Goal: Task Accomplishment & Management: Manage account settings

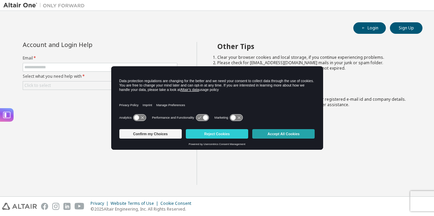
click at [268, 131] on button "Accept All Cookies" at bounding box center [283, 133] width 62 height 9
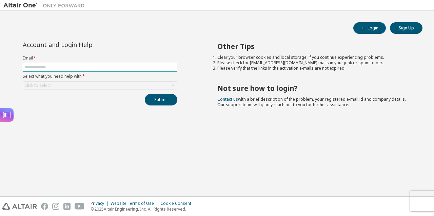
click at [56, 66] on input "text" at bounding box center [99, 67] width 151 height 5
type input "**********"
click at [57, 86] on div "Click to select" at bounding box center [100, 86] width 154 height 8
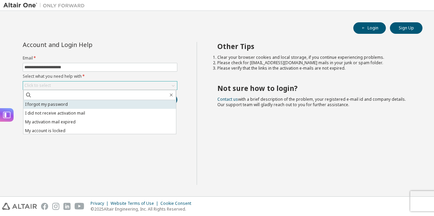
click at [52, 106] on li "I forgot my password" at bounding box center [99, 104] width 152 height 9
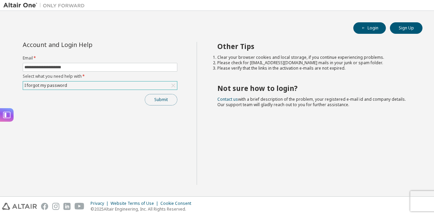
click at [157, 102] on button "Submit" at bounding box center [161, 100] width 33 height 12
